Goal: Task Accomplishment & Management: Manage account settings

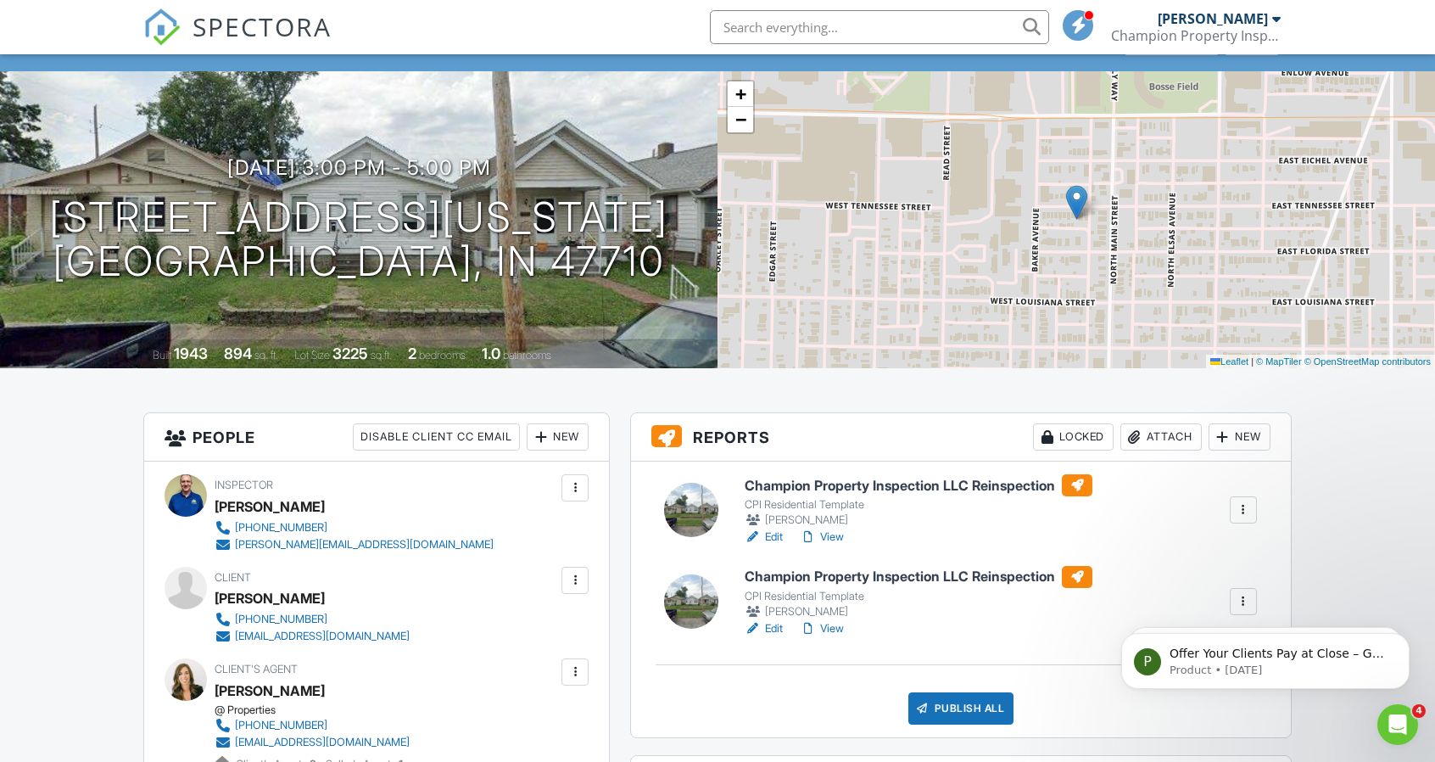
click at [838, 534] on link "View" at bounding box center [822, 536] width 44 height 17
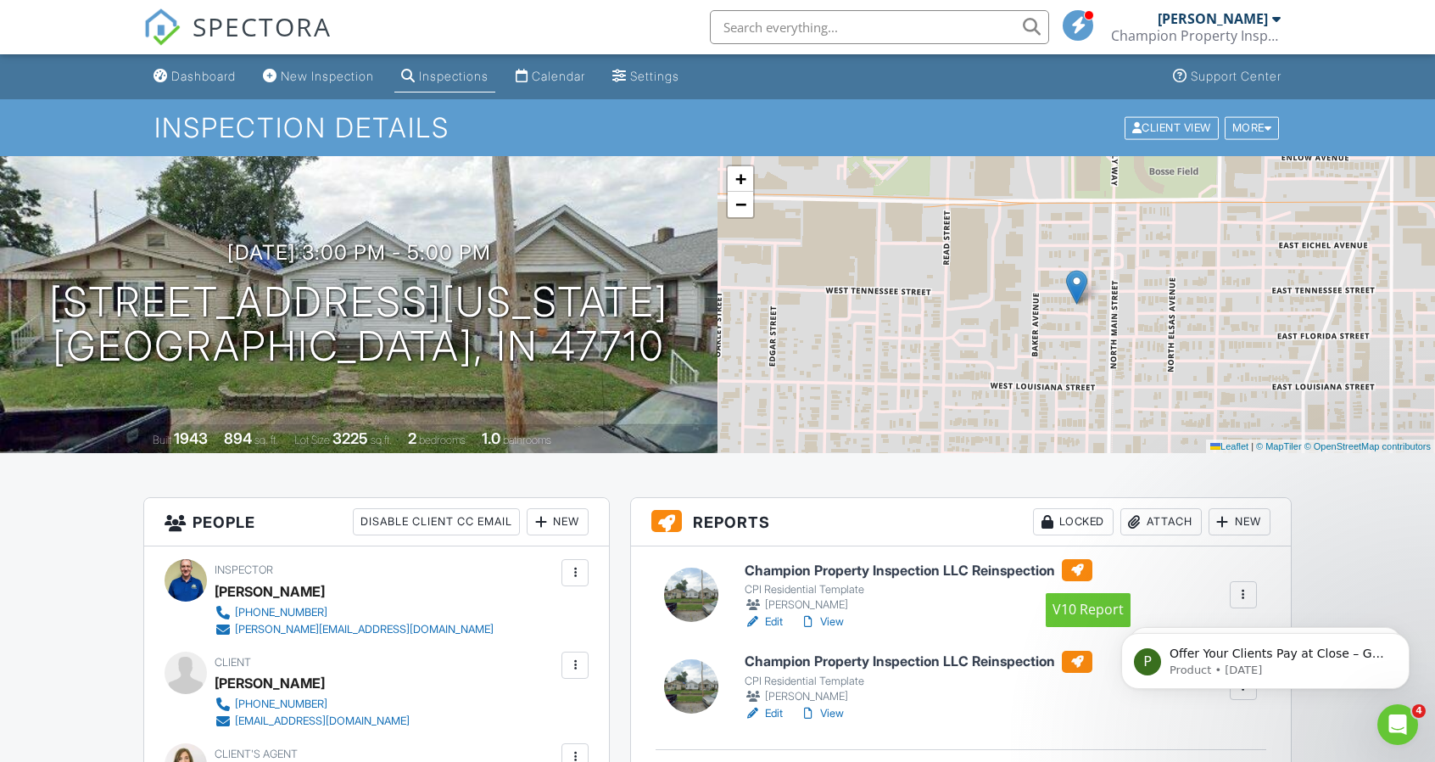
click at [1091, 570] on div at bounding box center [1077, 570] width 31 height 22
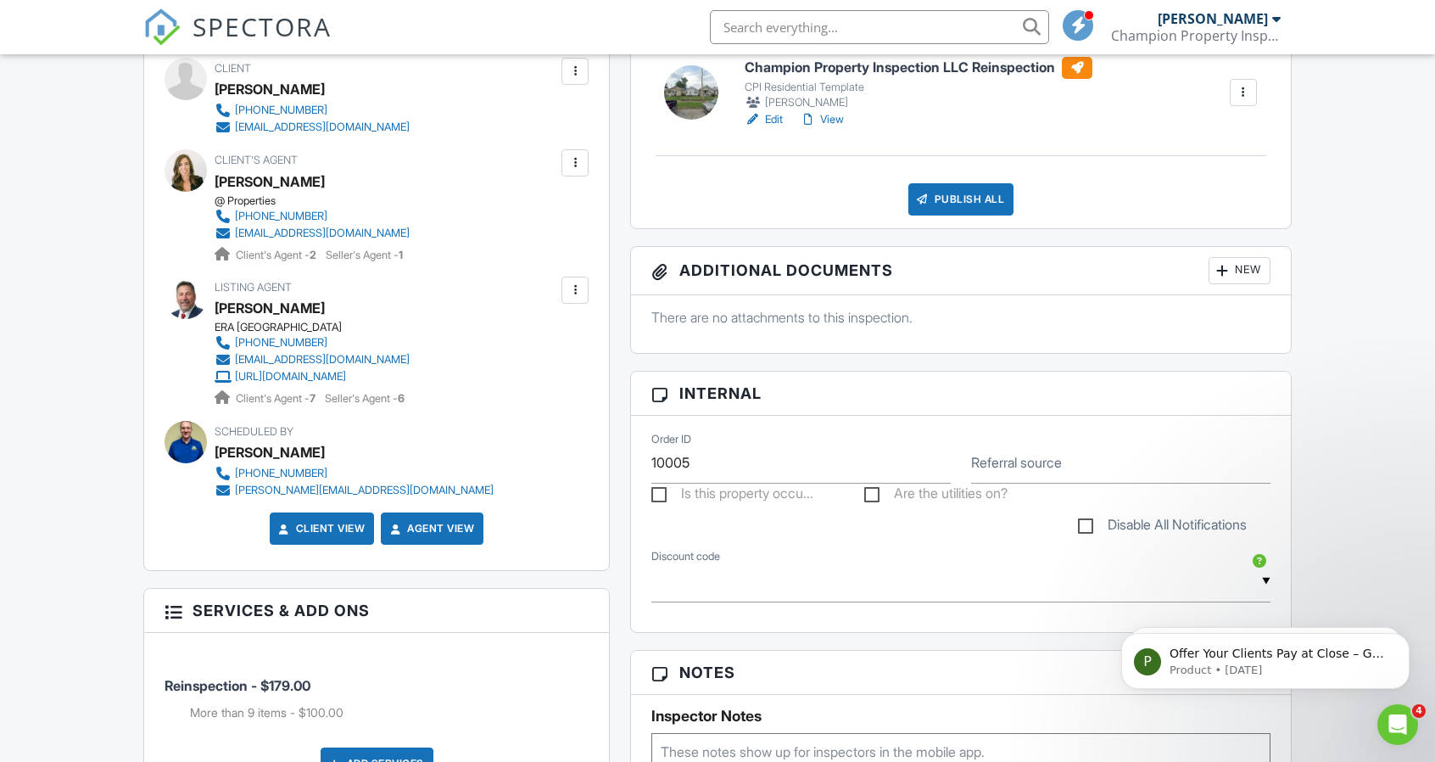
scroll to position [933, 0]
